Goal: Task Accomplishment & Management: Use online tool/utility

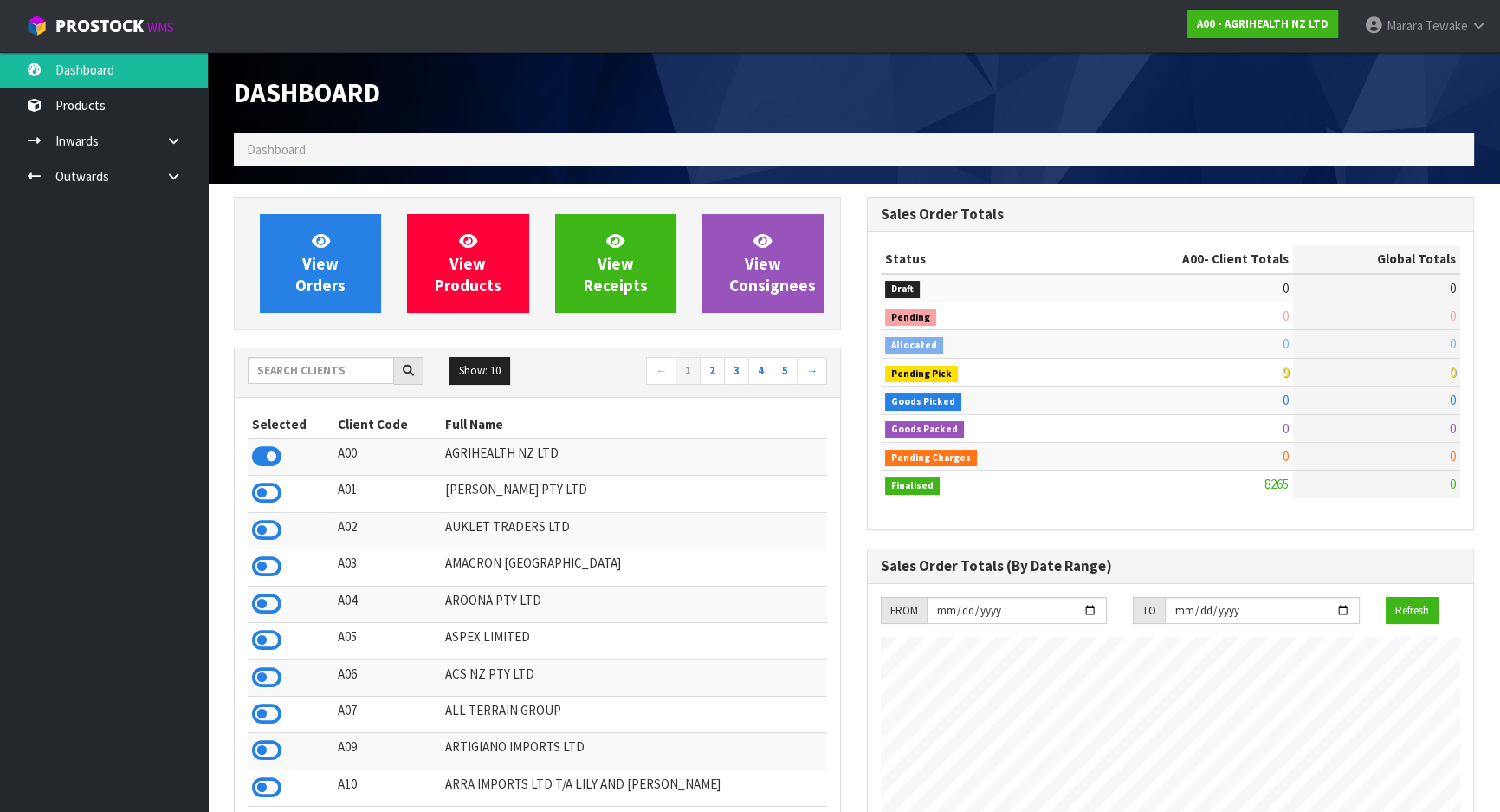
scroll to position [1309, 633]
click at [364, 370] on input "text" at bounding box center [321, 370] width 147 height 27
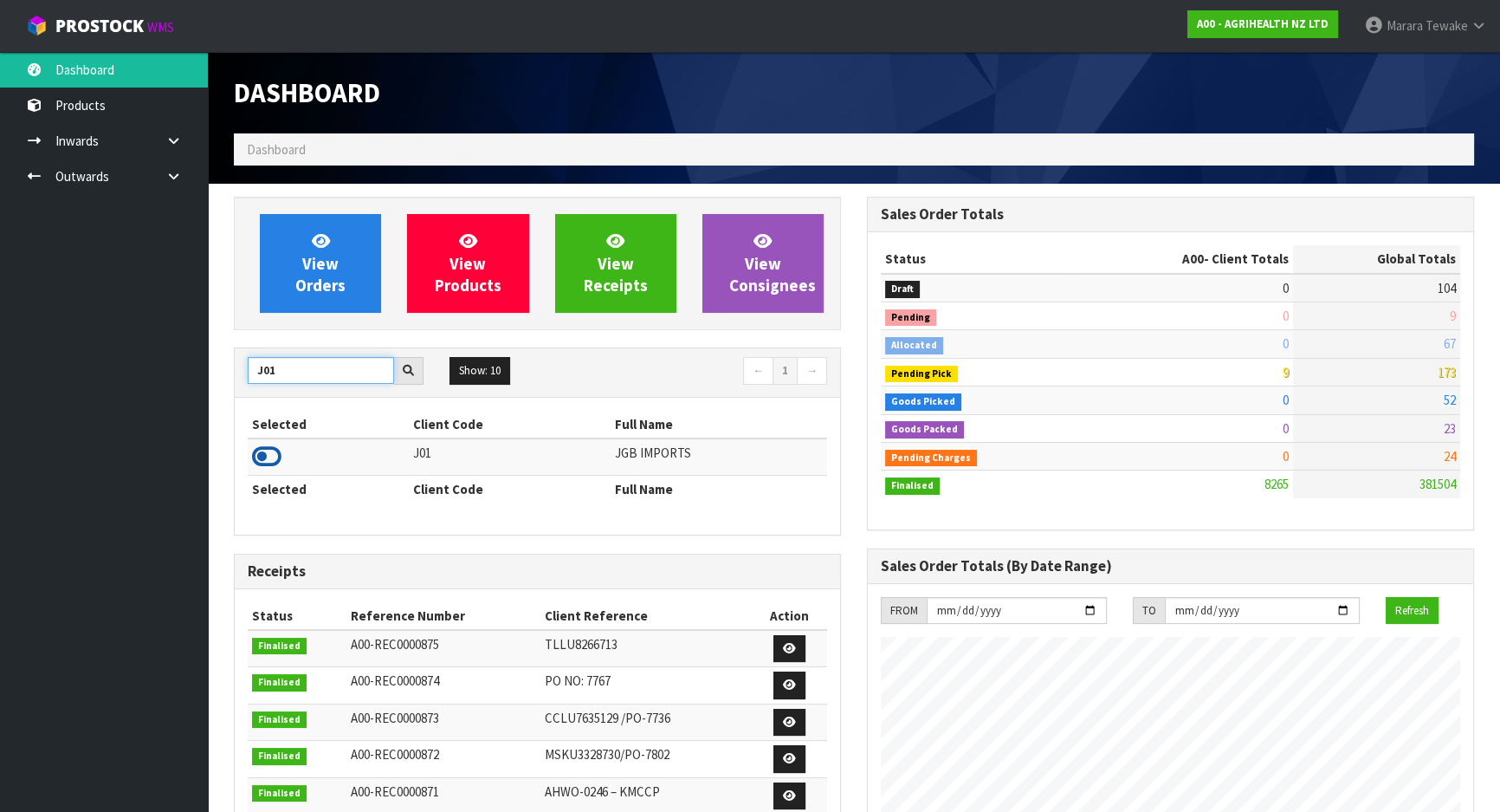
type input "J01"
click at [268, 447] on icon at bounding box center [266, 457] width 29 height 26
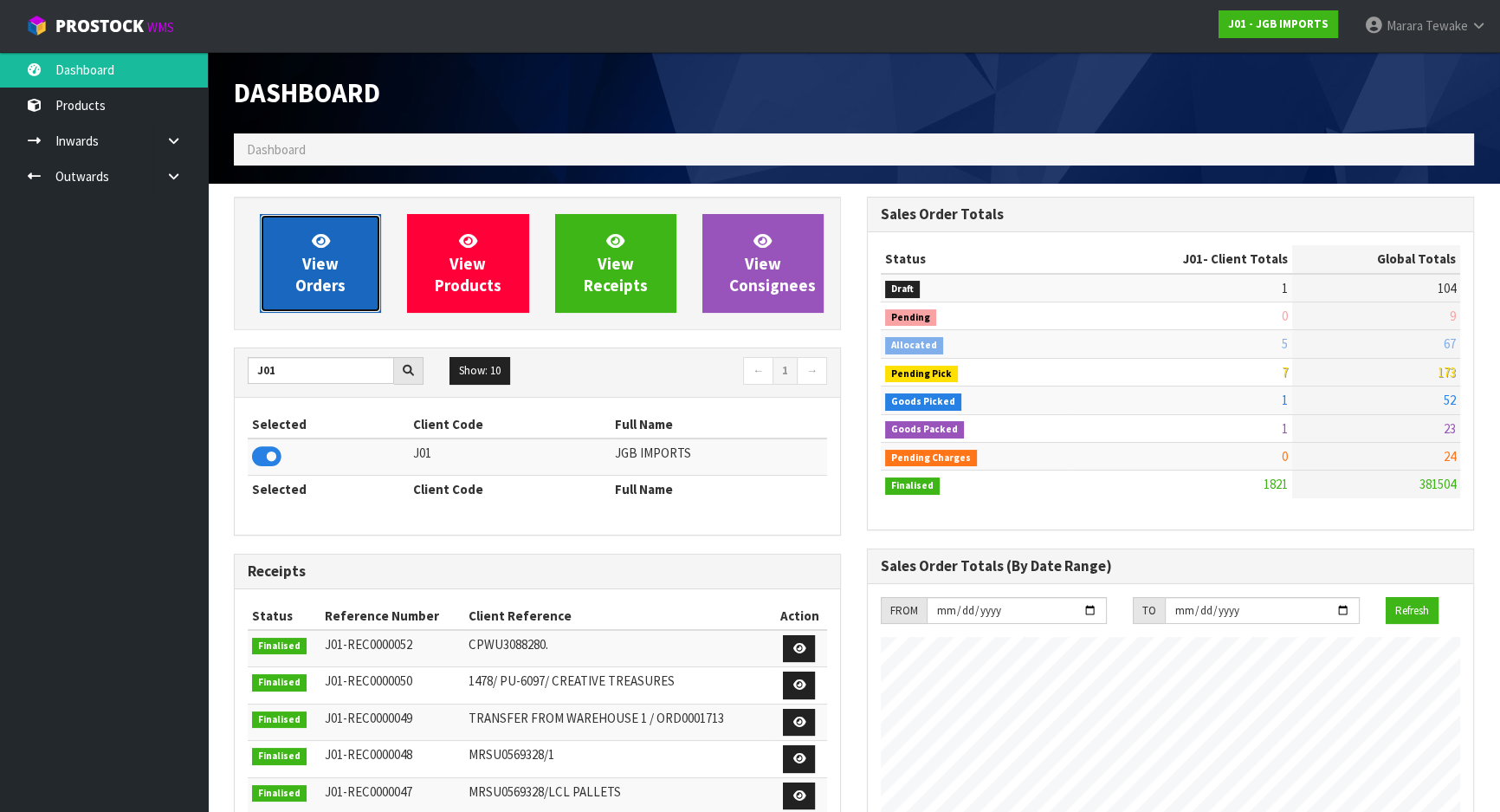
click at [337, 275] on span "View Orders" at bounding box center [320, 262] width 50 height 65
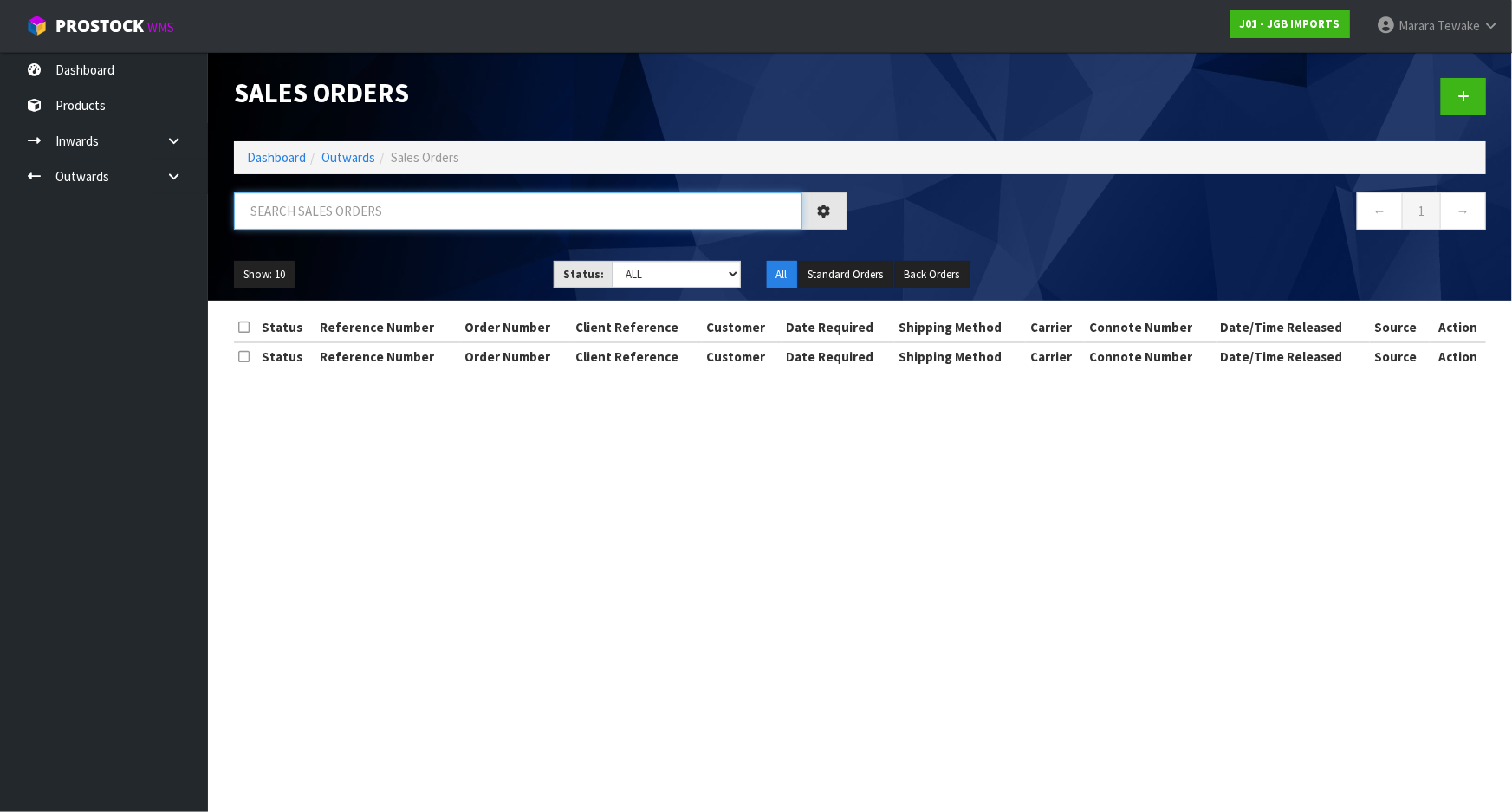
click at [307, 207] on input "text" at bounding box center [518, 211] width 569 height 38
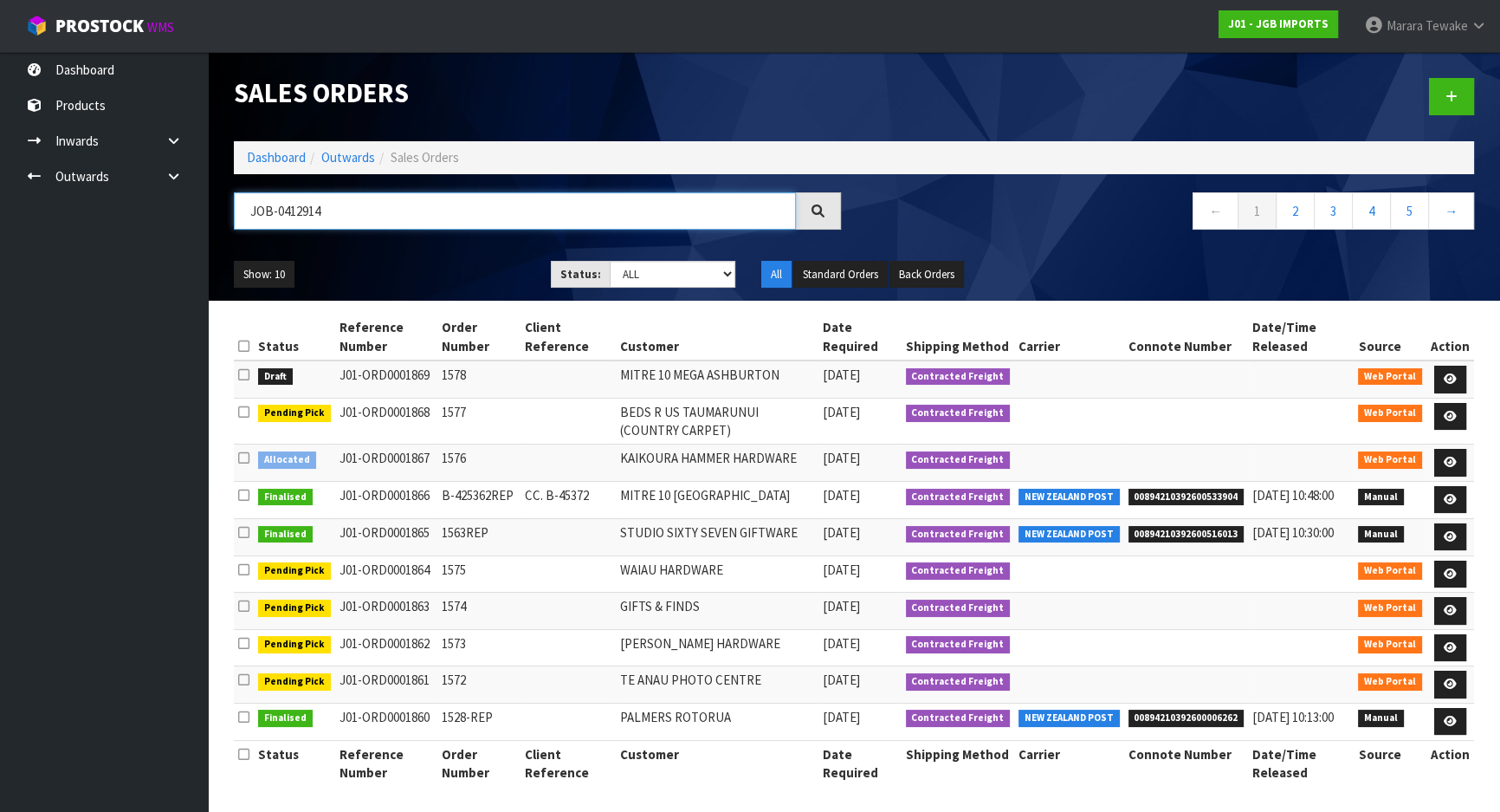
type input "JOB-0412914"
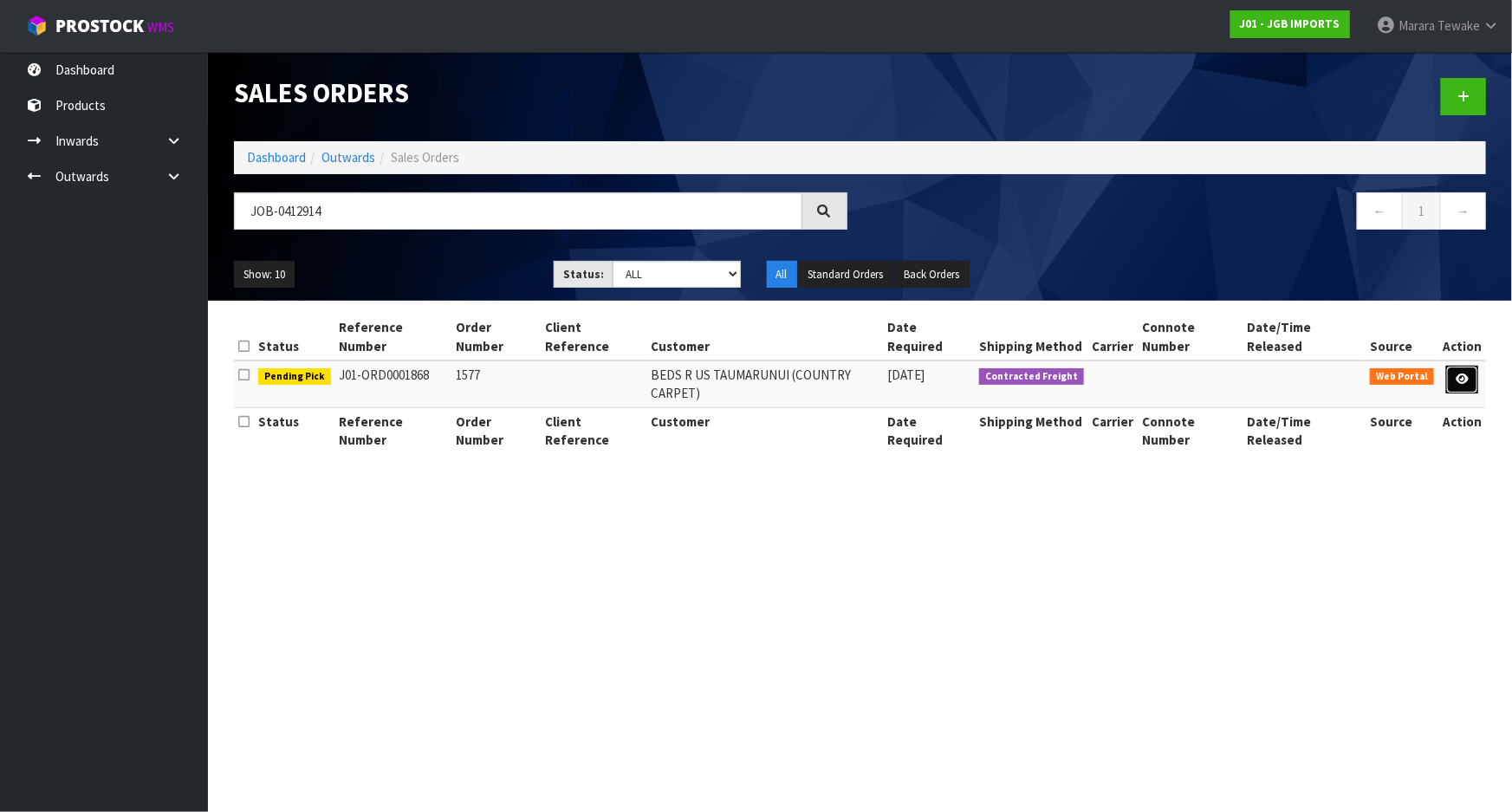
click at [1464, 373] on icon at bounding box center [1462, 379] width 13 height 11
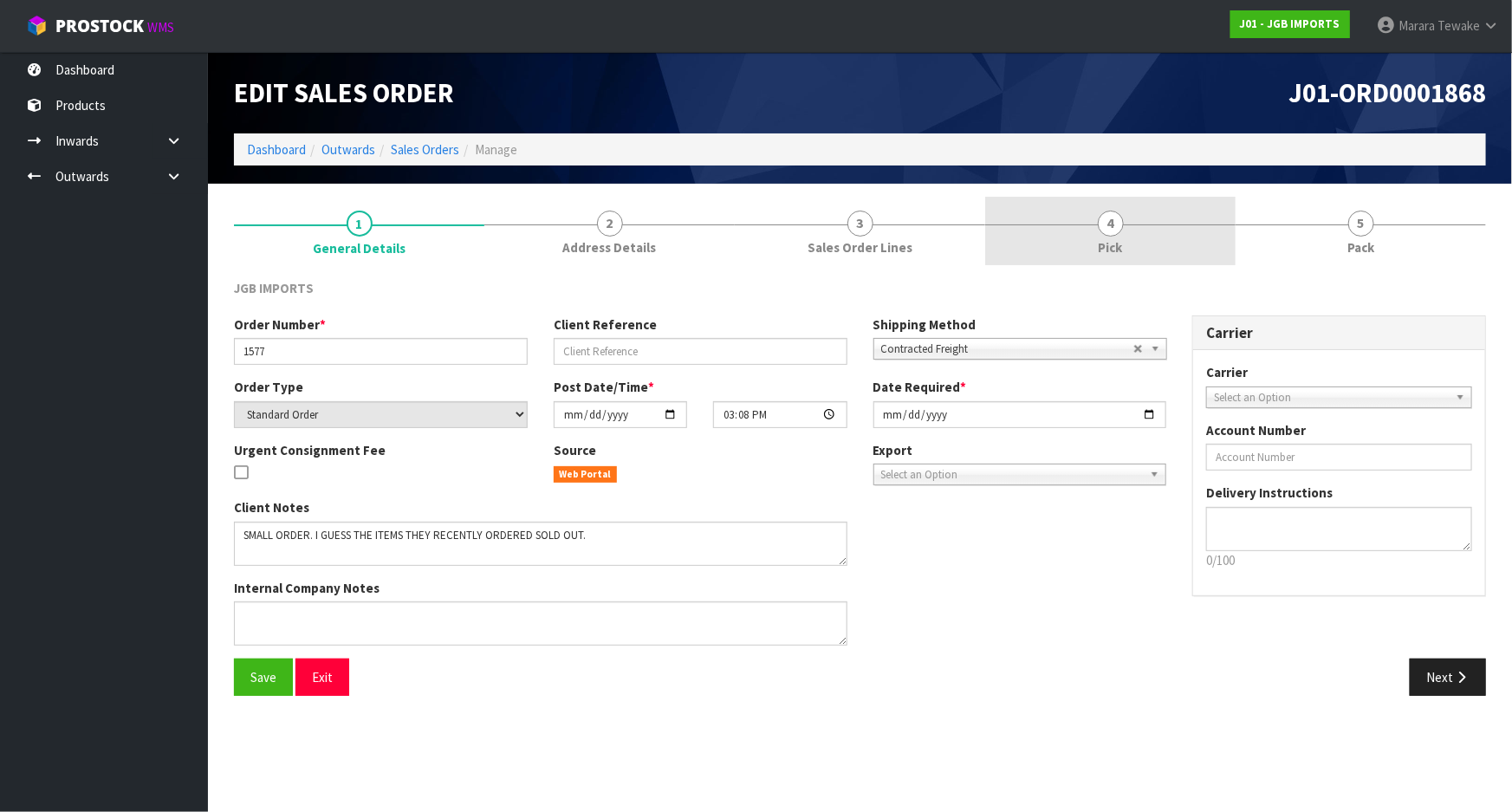
click at [1136, 241] on link "4 Pick" at bounding box center [1110, 230] width 250 height 69
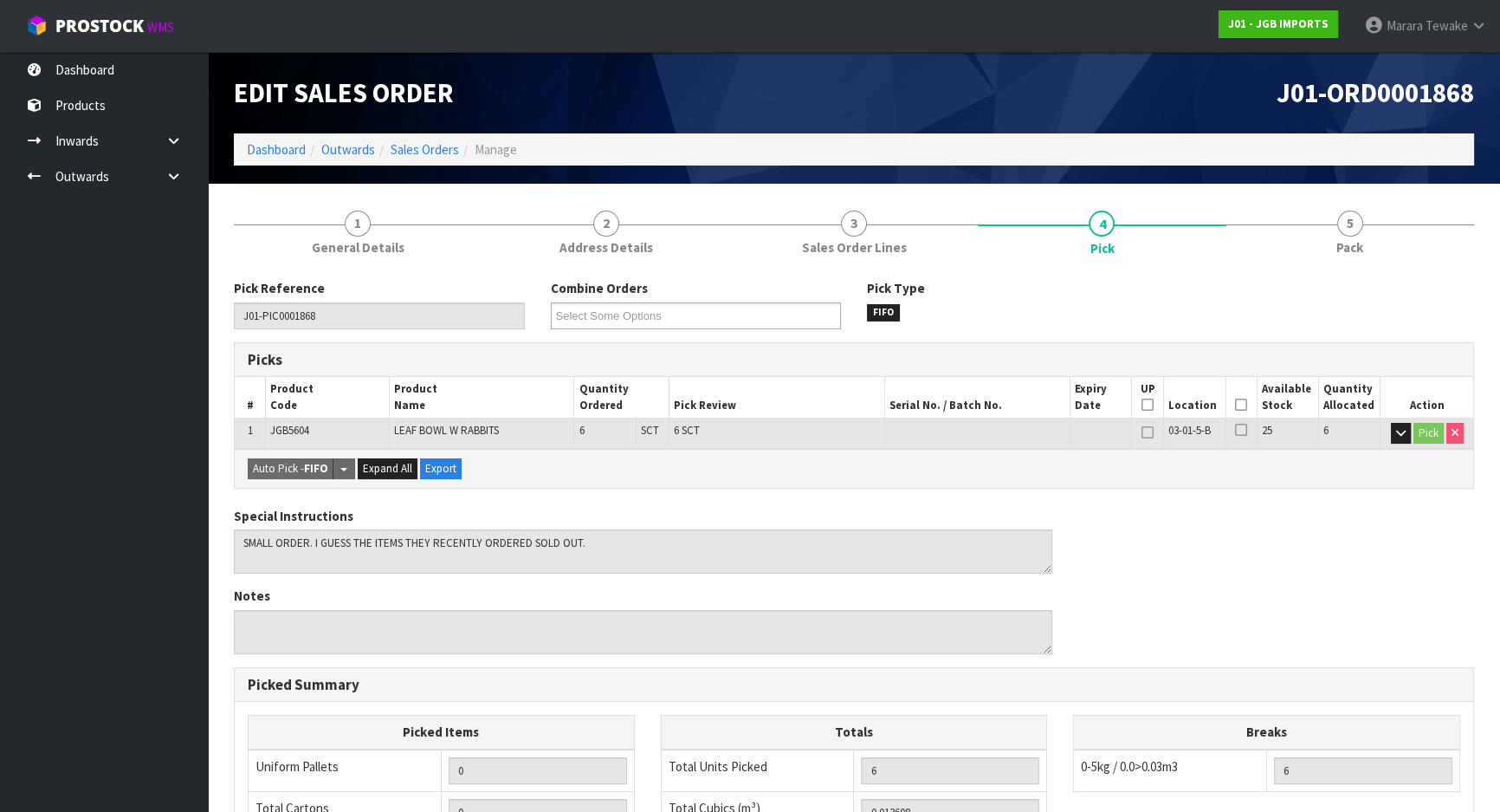
click at [1241, 404] on icon at bounding box center [1241, 404] width 12 height 1
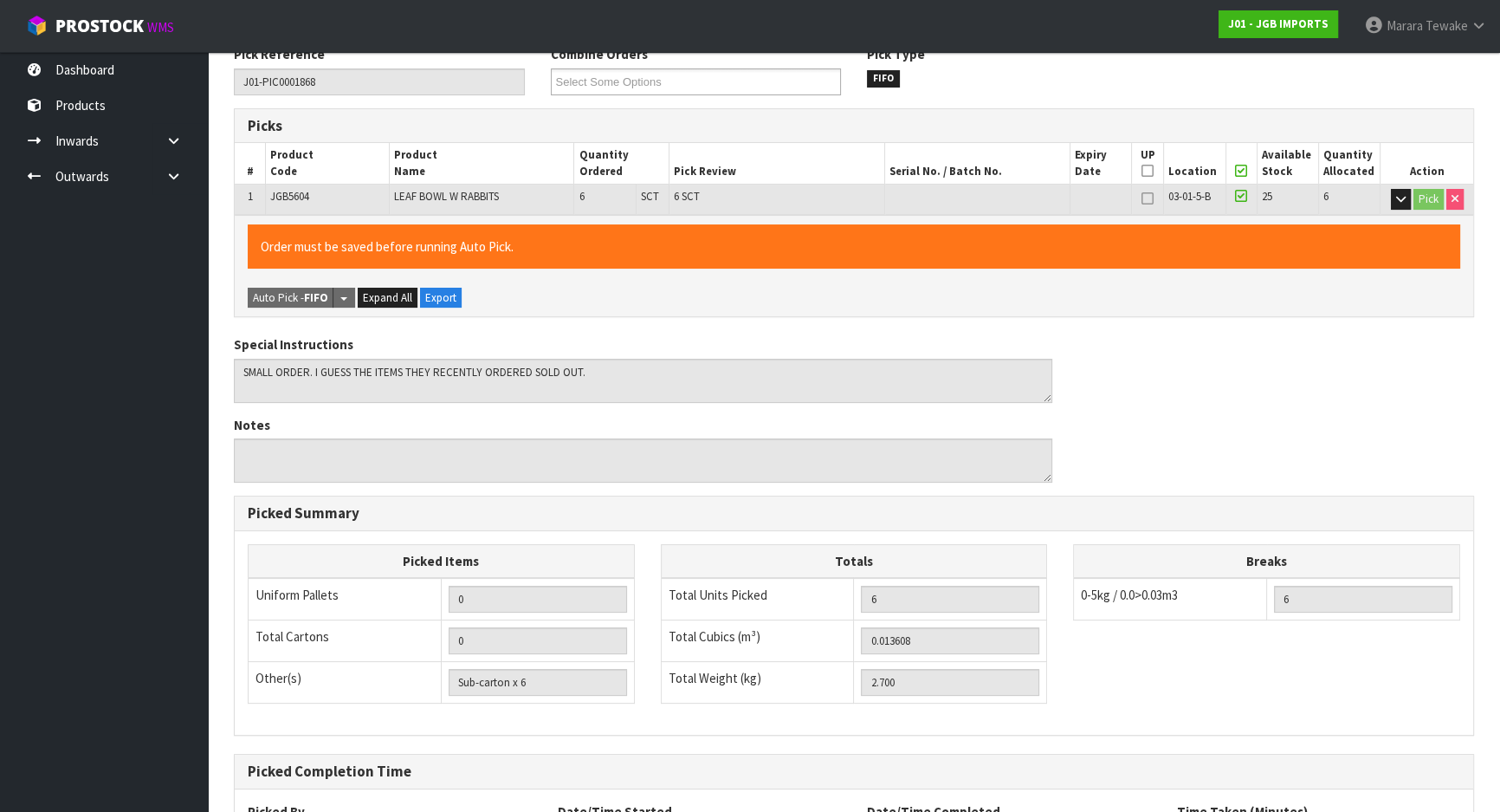
scroll to position [392, 0]
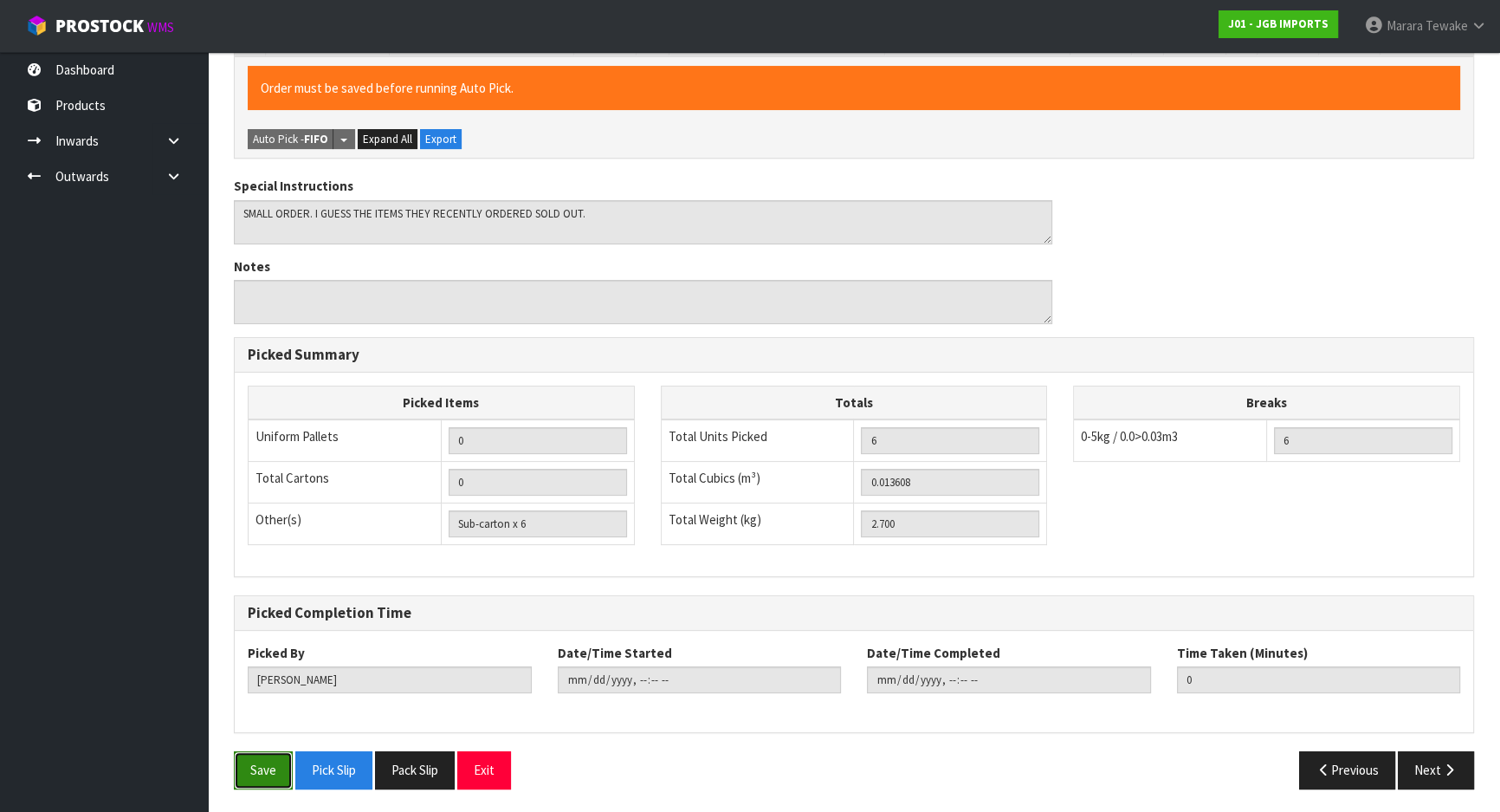
click at [248, 768] on button "Save" at bounding box center [263, 770] width 59 height 38
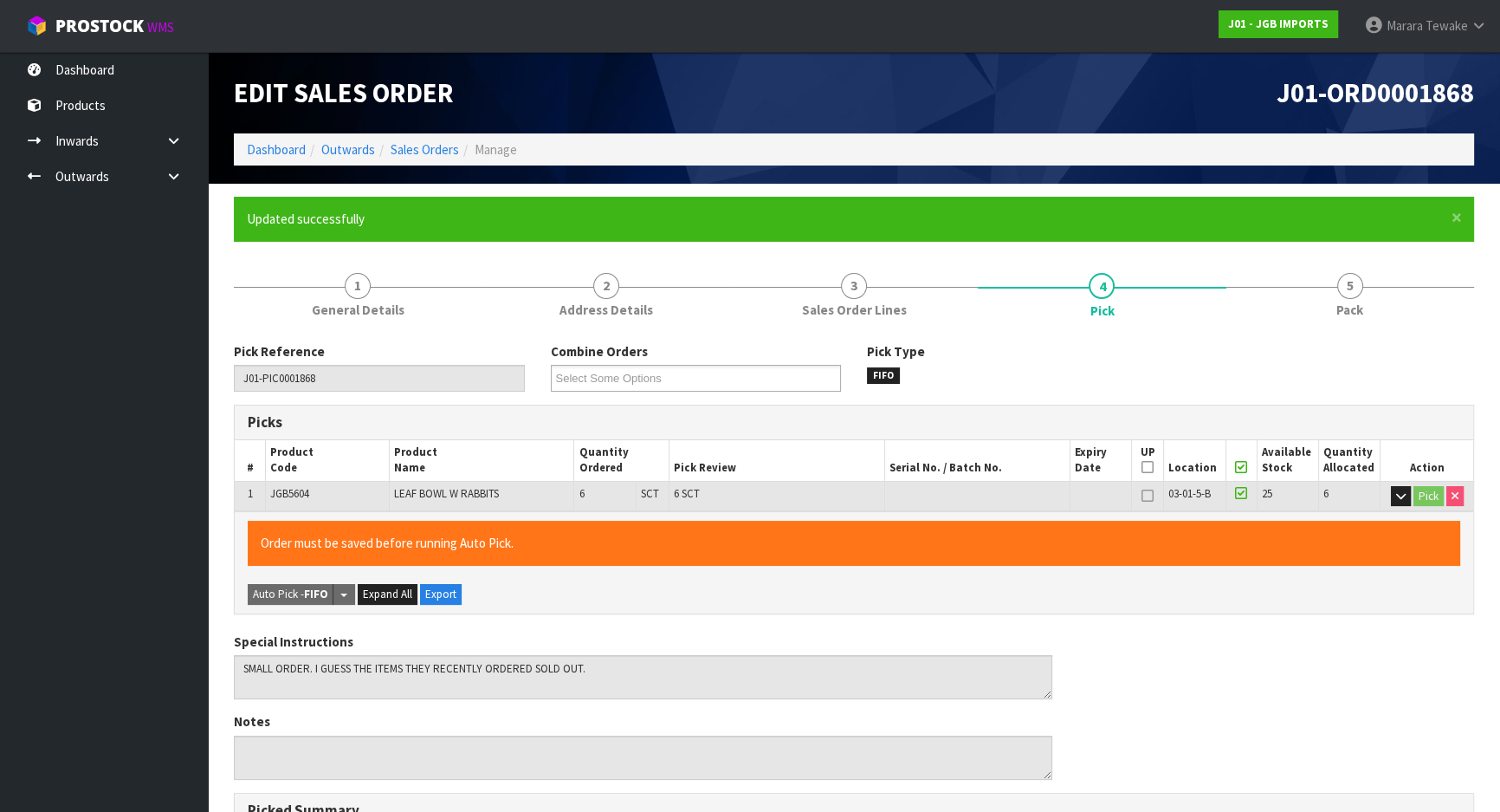
type input "[PERSON_NAME]"
type input "[DATE]T07:52:51"
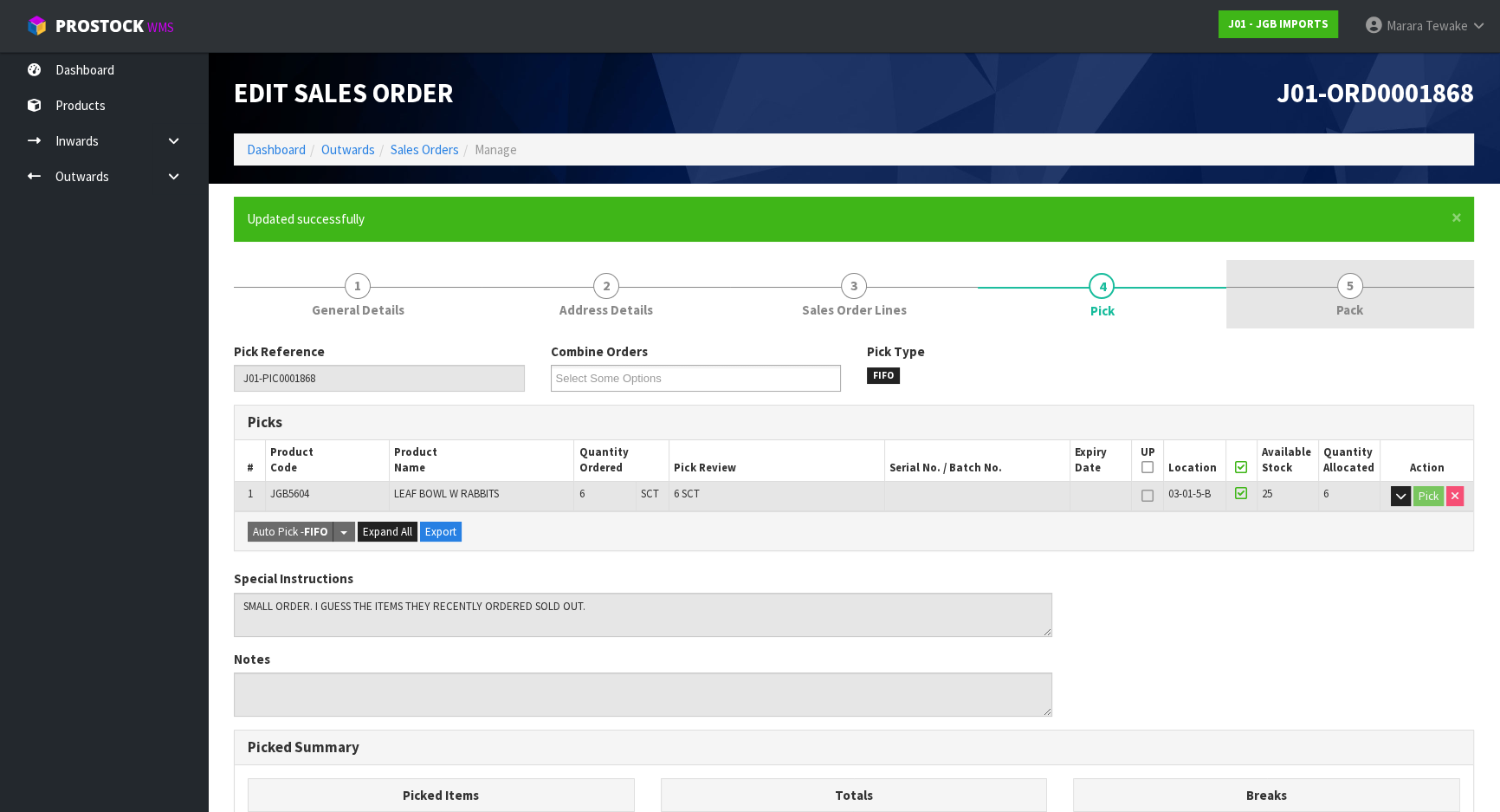
click at [1346, 304] on span "Pack" at bounding box center [1350, 309] width 27 height 18
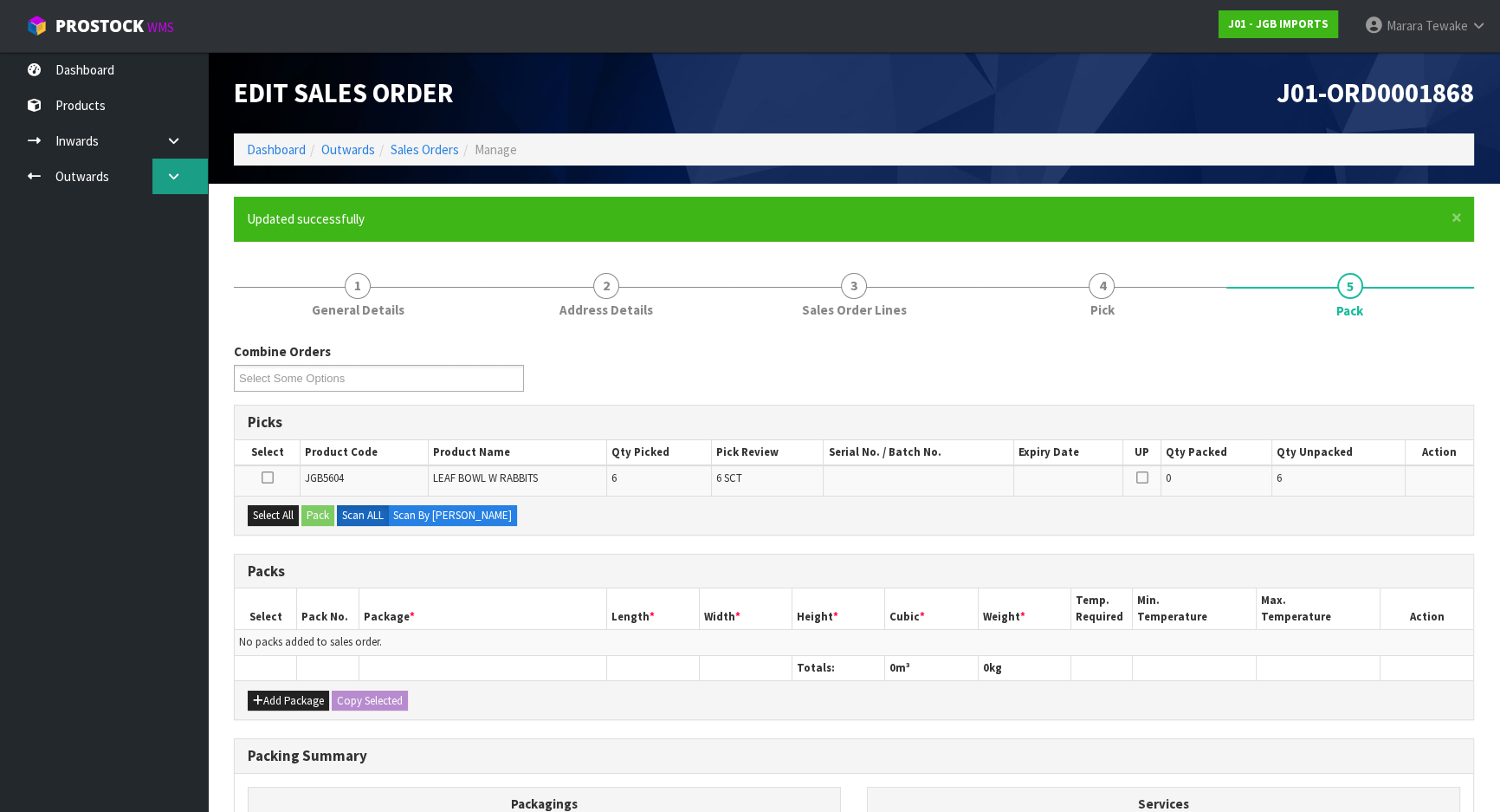
click at [160, 172] on link at bounding box center [180, 177] width 55 height 36
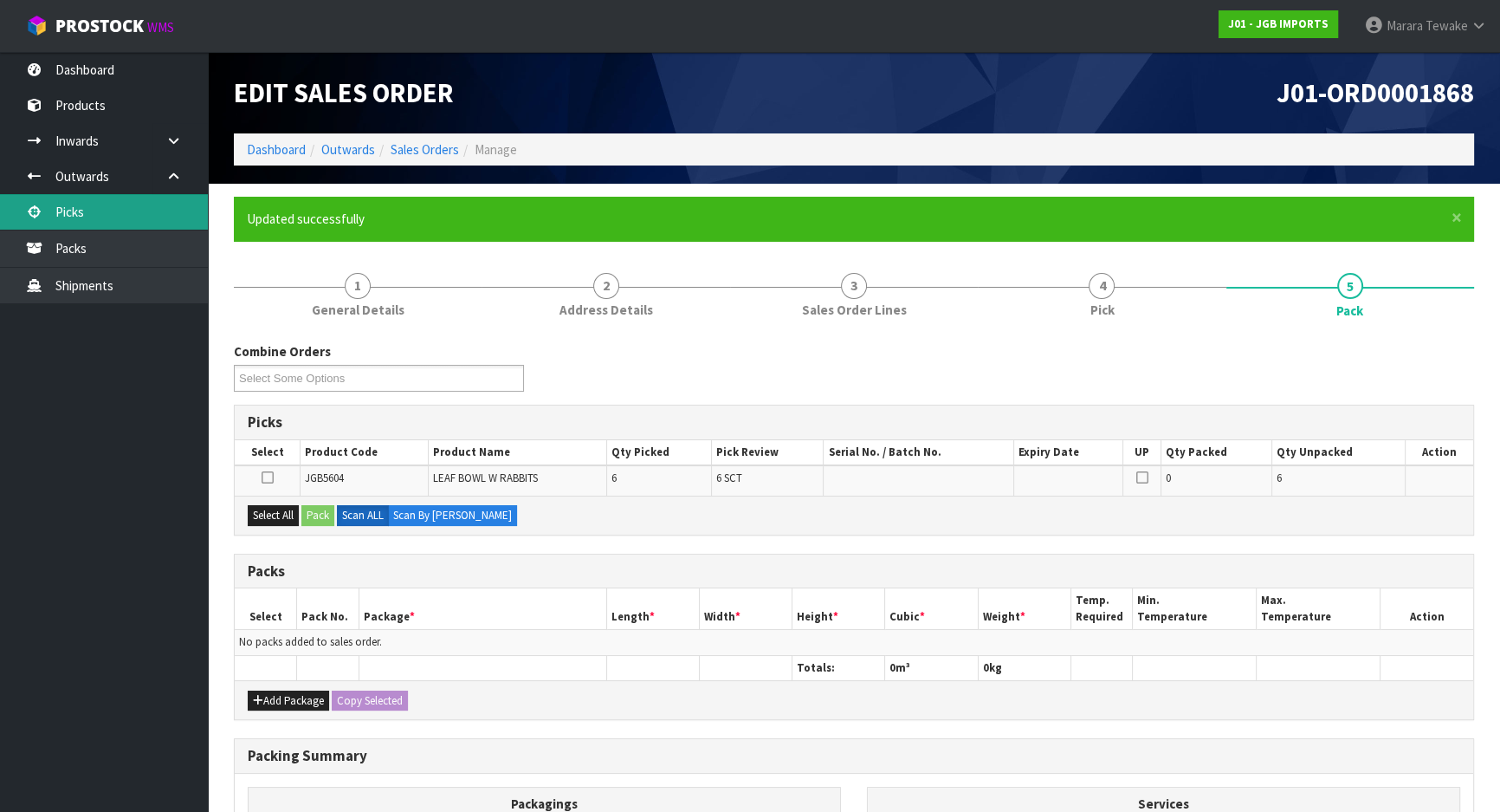
click at [95, 207] on link "Picks" at bounding box center [103, 211] width 208 height 36
